Goal: Task Accomplishment & Management: Use online tool/utility

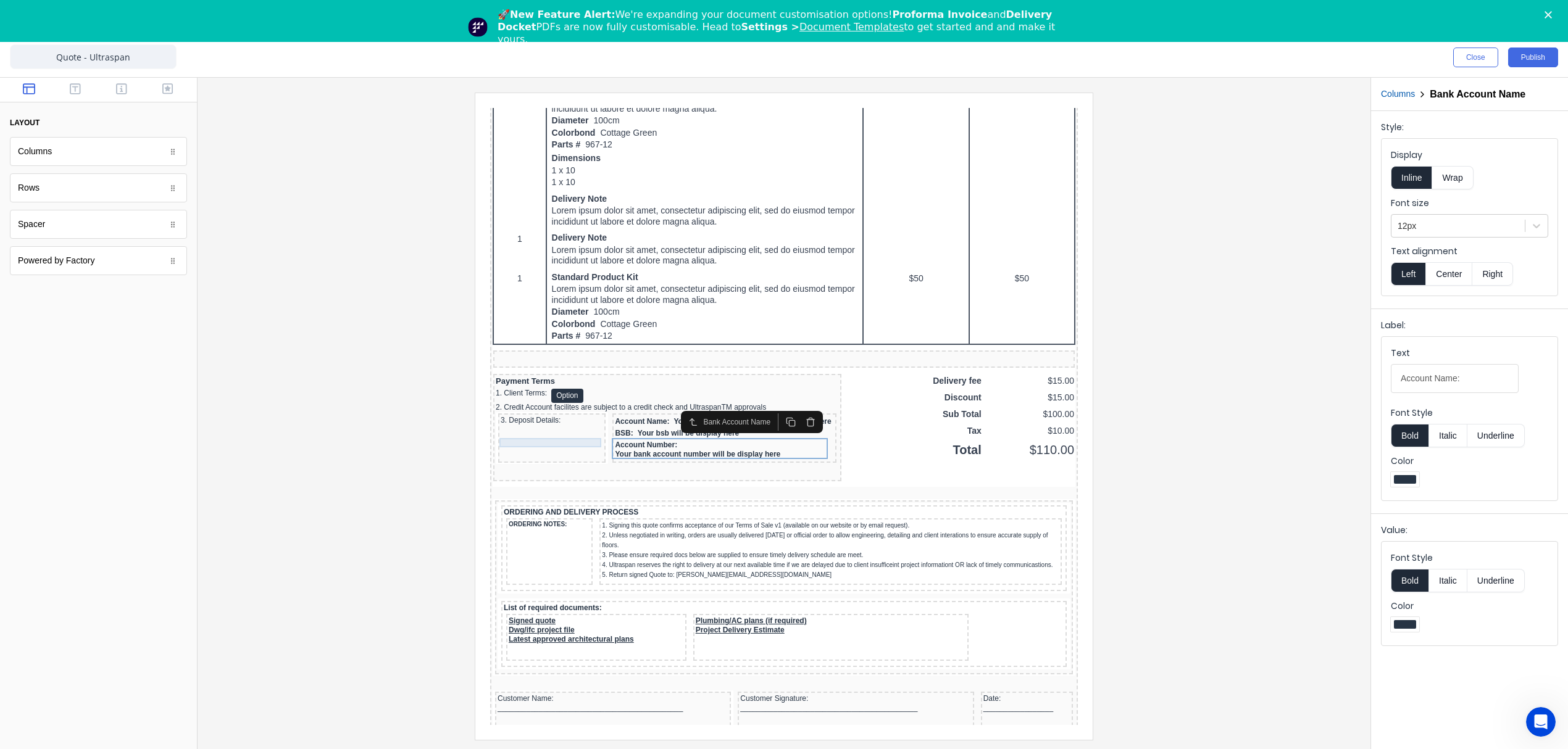
click at [526, 410] on div "3. Deposit Details:" at bounding box center [537, 406] width 103 height 9
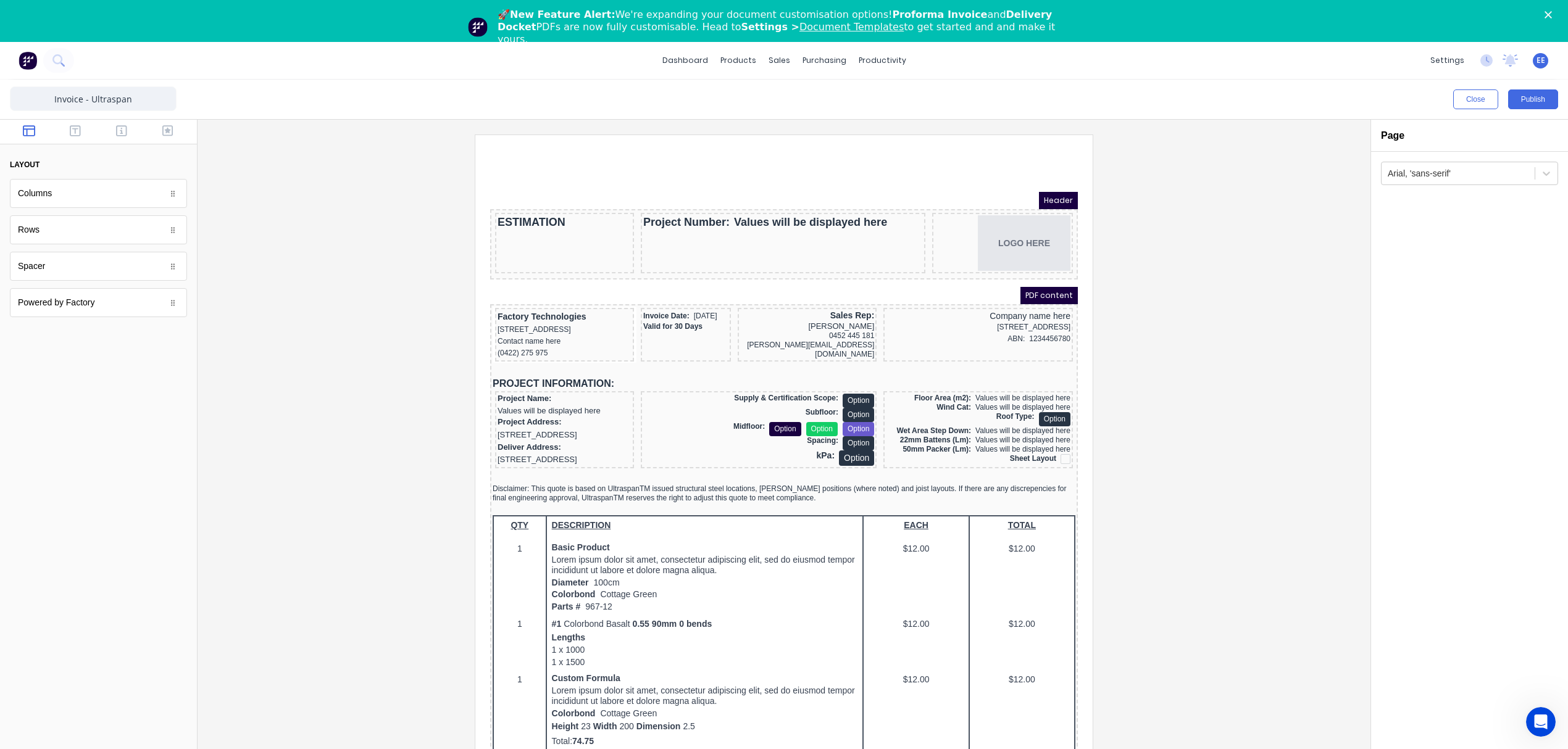
scroll to position [852, 0]
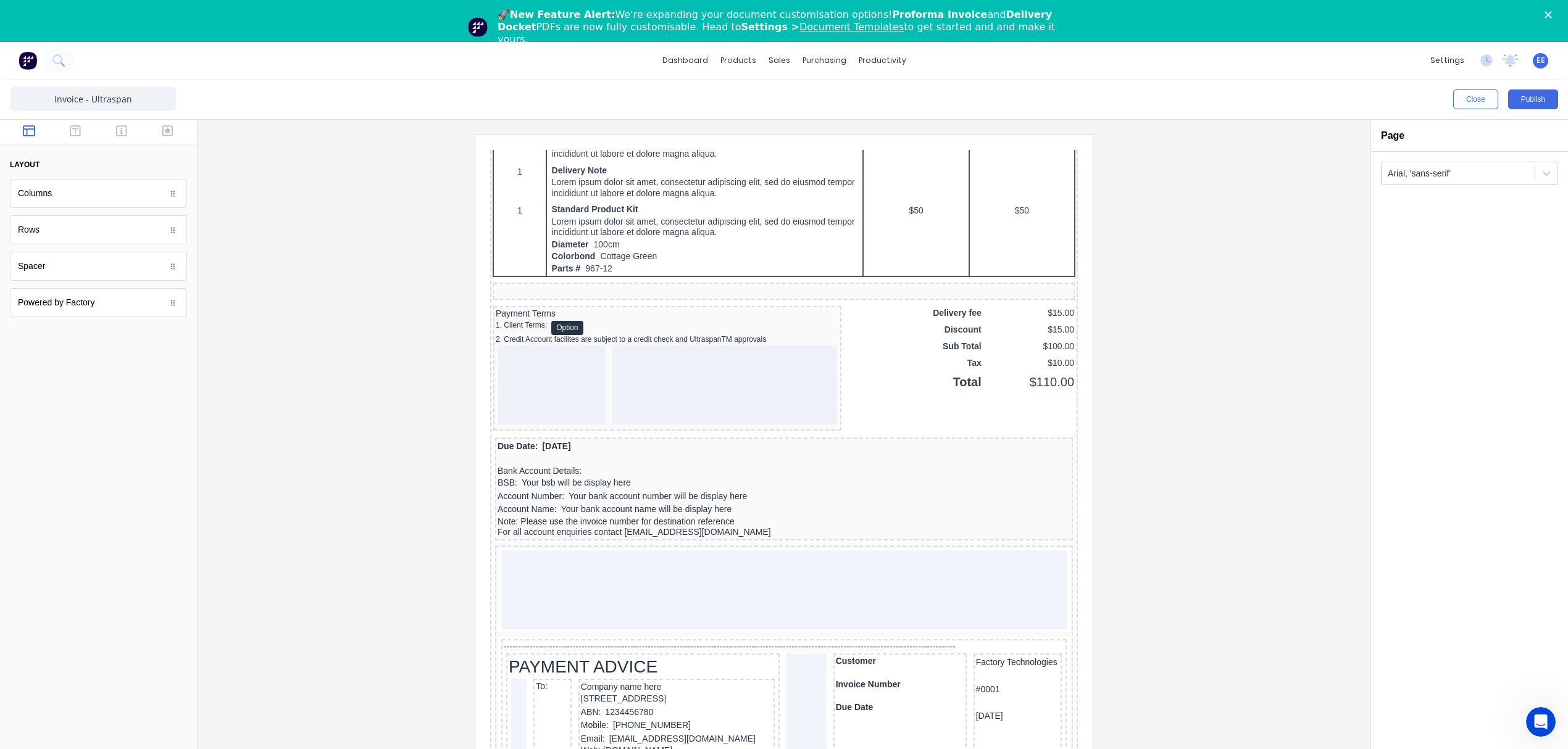
drag, startPoint x: 77, startPoint y: 135, endPoint x: 72, endPoint y: 149, distance: 14.9
click at [77, 135] on icon "button" at bounding box center [75, 131] width 11 height 11
drag, startPoint x: 36, startPoint y: 230, endPoint x: 56, endPoint y: 231, distance: 20.0
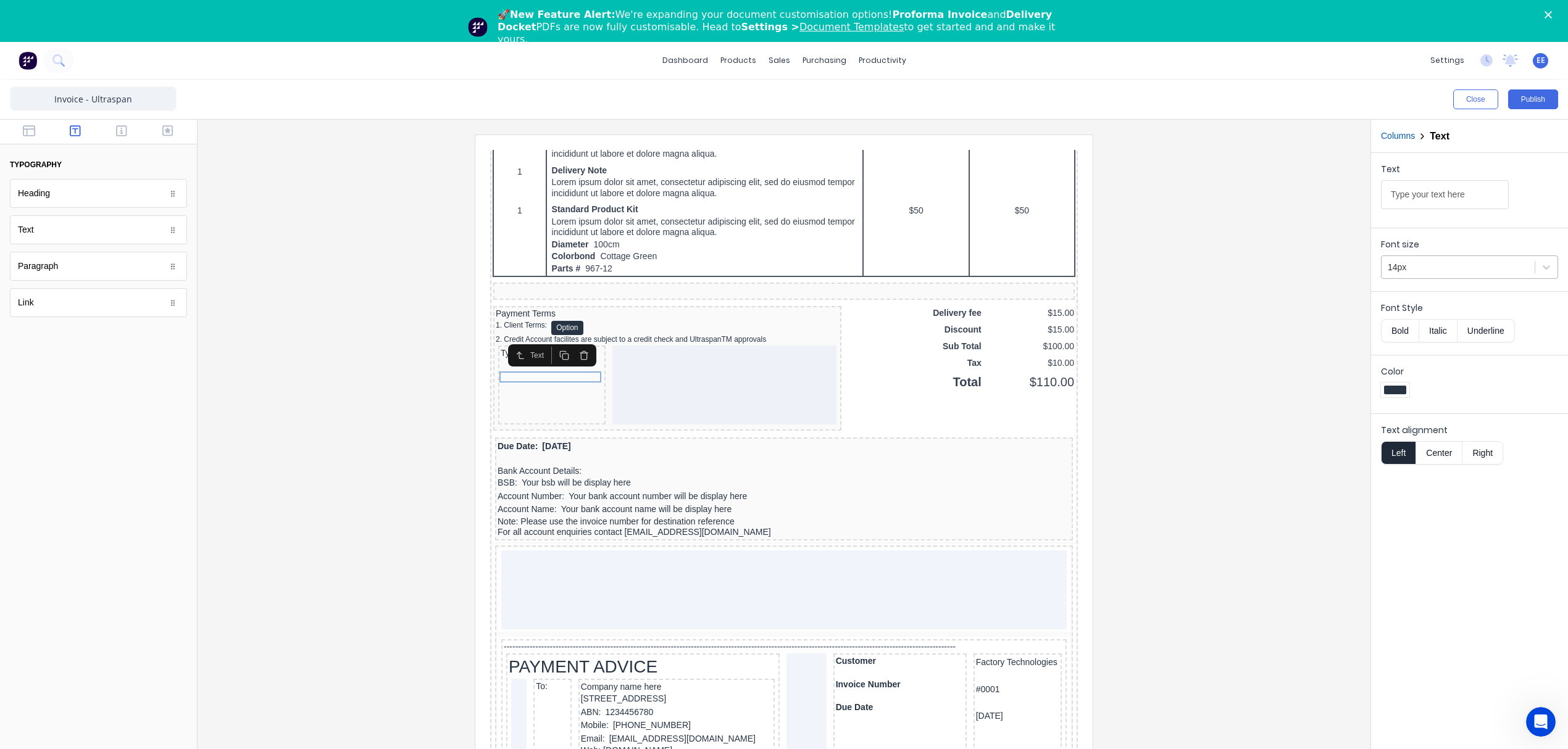
click at [1467, 260] on div at bounding box center [1458, 267] width 141 height 15
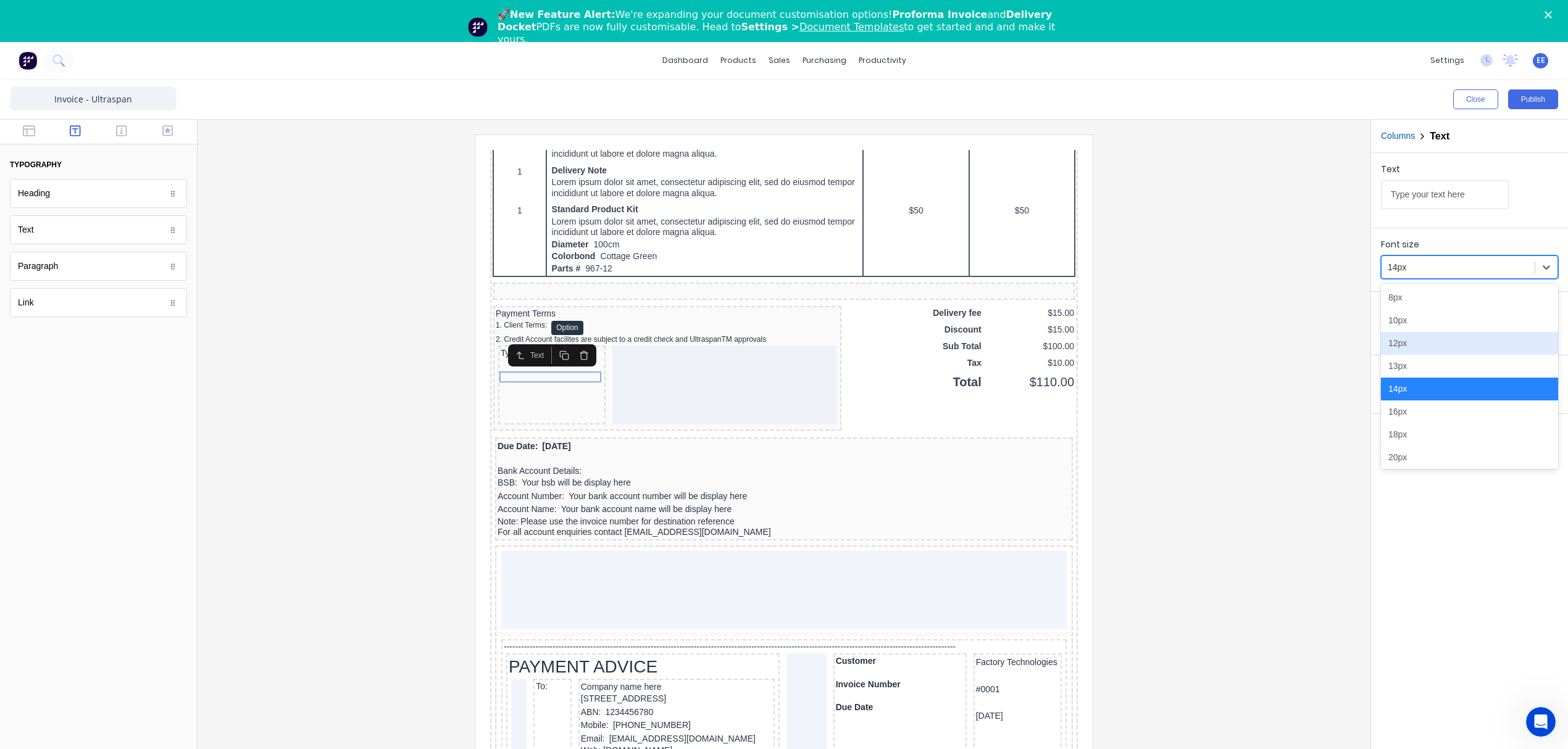
click at [1420, 342] on div "12px" at bounding box center [1469, 343] width 177 height 23
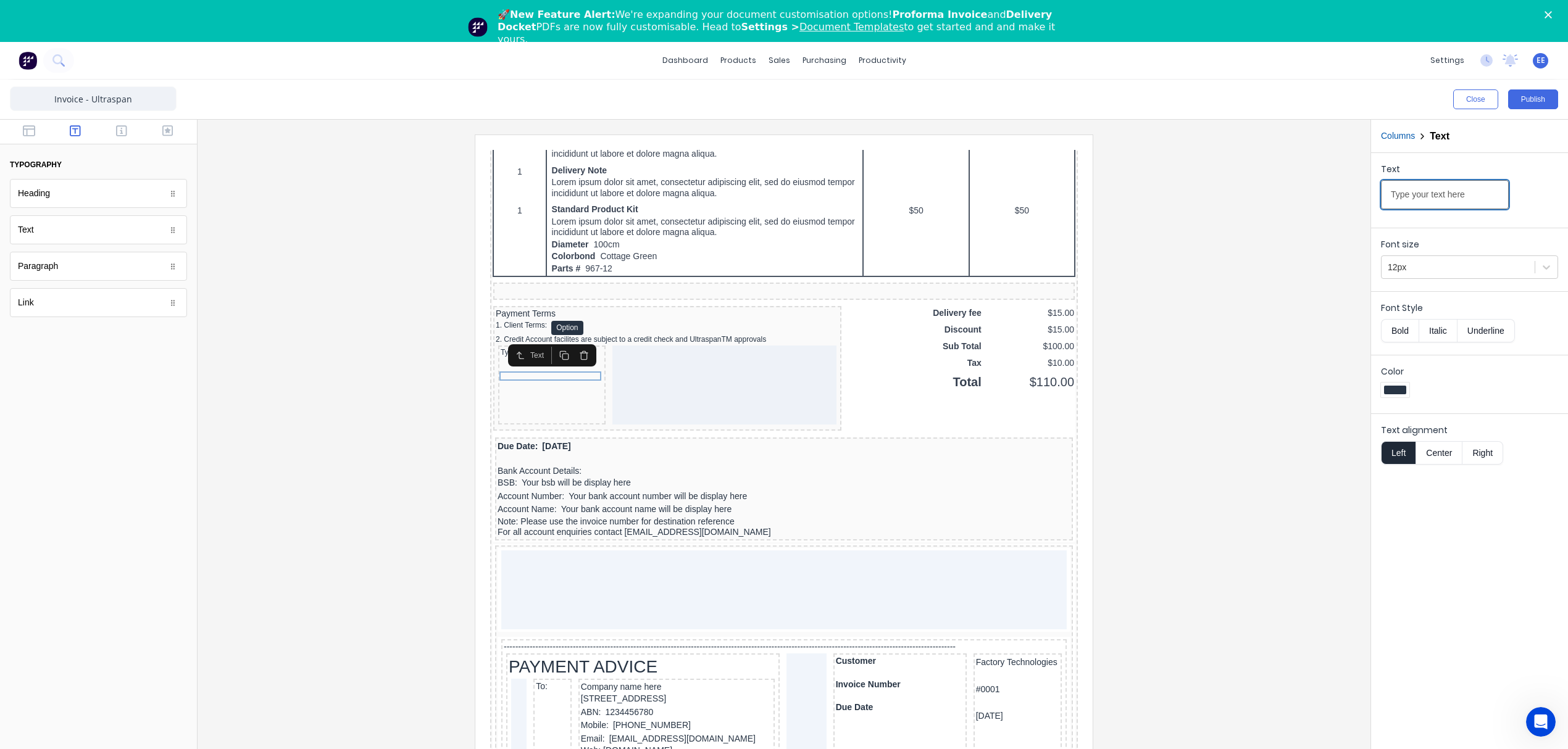
drag, startPoint x: 1472, startPoint y: 196, endPoint x: 1320, endPoint y: 192, distance: 152.1
click at [1320, 192] on div "Close Publish Components typography Heading Heading Text Text Paragraph Paragra…" at bounding box center [784, 436] width 1568 height 712
type input "Deposit Details:"
click at [1287, 270] on div at bounding box center [783, 457] width 1153 height 646
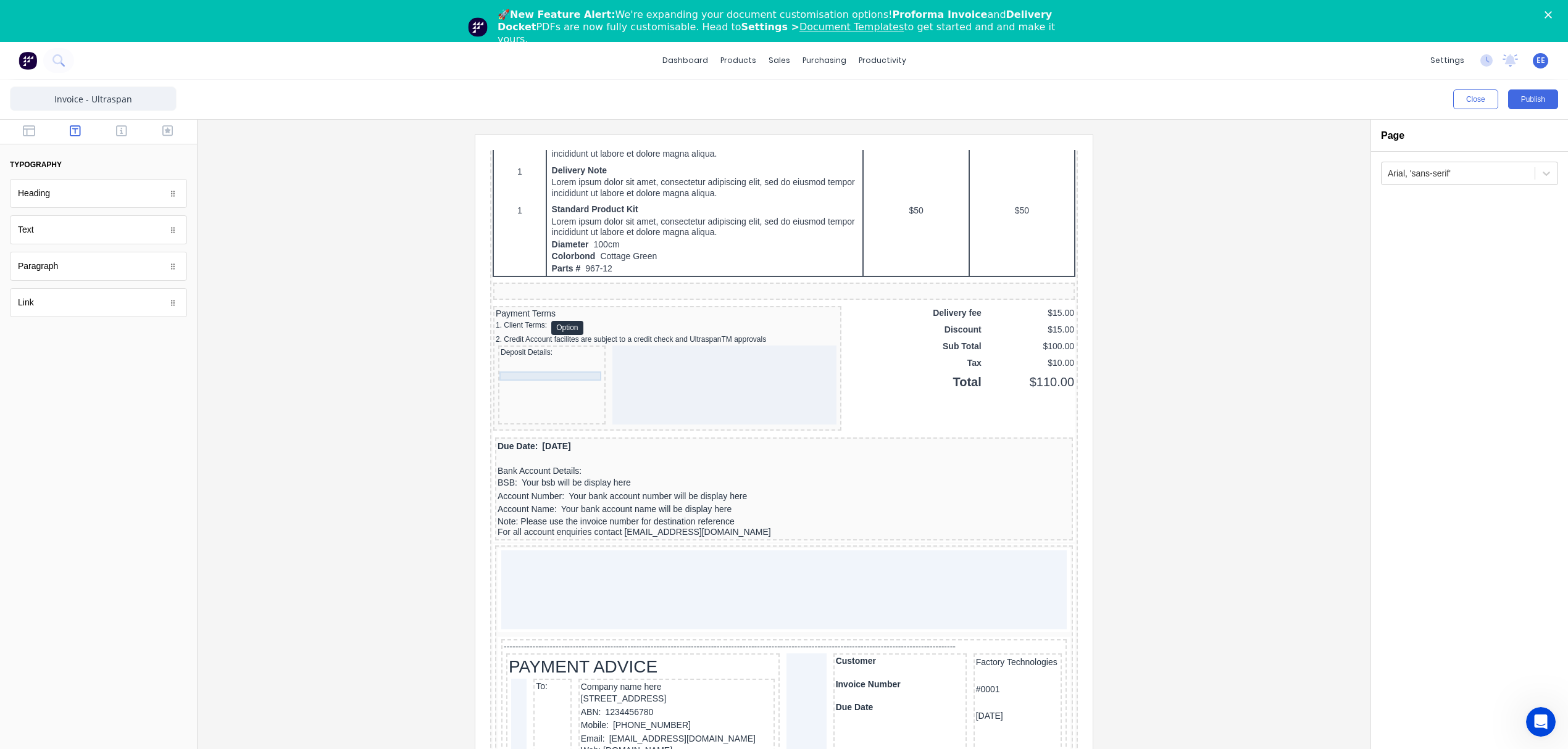
click at [528, 343] on div "Deposit Details:" at bounding box center [537, 337] width 103 height 9
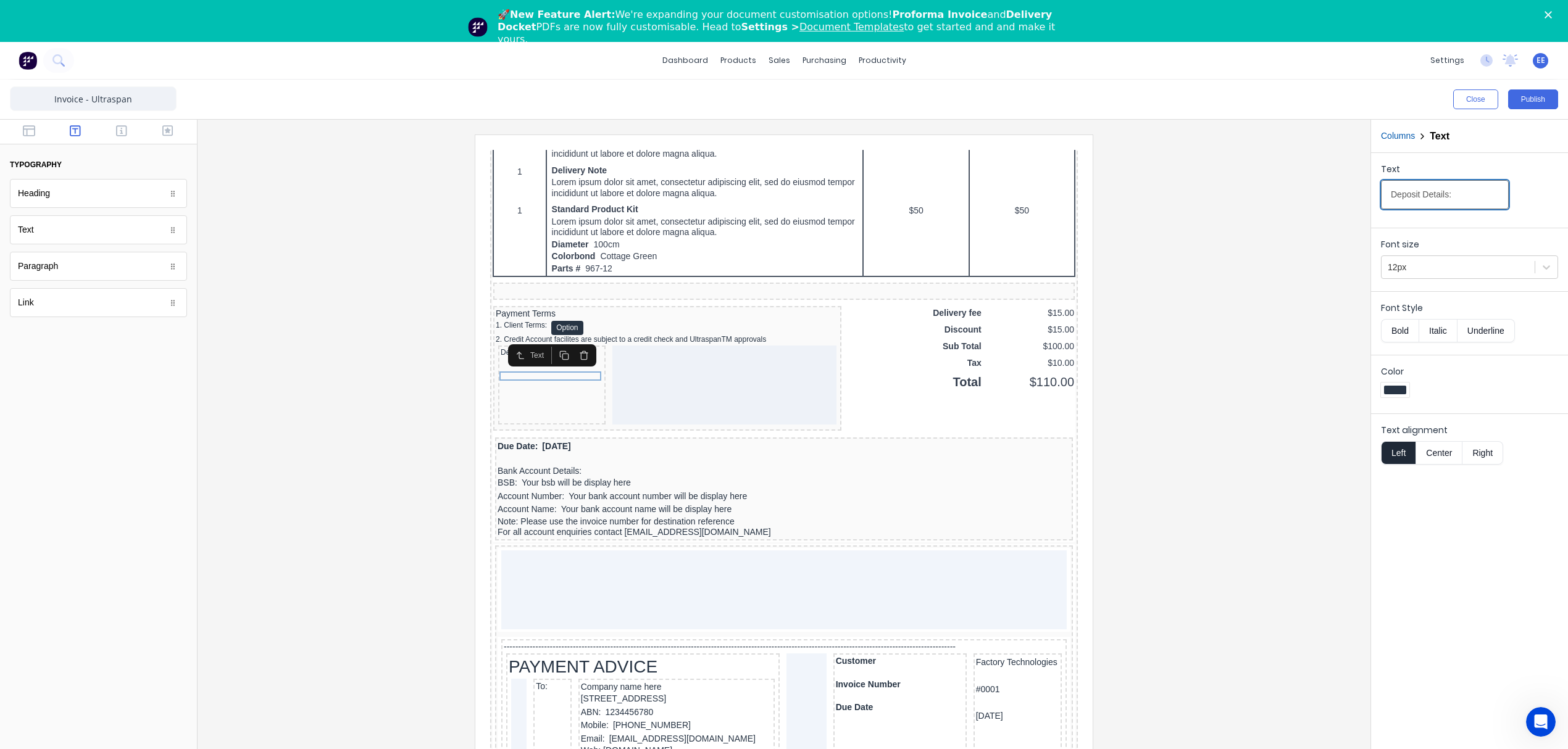
click at [1393, 196] on input "Deposit Details:" at bounding box center [1445, 195] width 128 height 29
type input "3. Deposit Details:"
click at [1232, 505] on div at bounding box center [783, 457] width 1153 height 646
